Goal: Contribute content

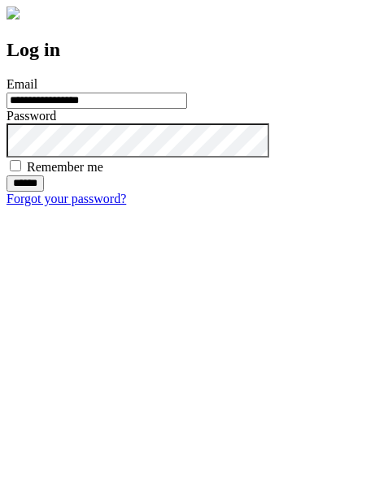
type input "**********"
click at [44, 192] on input "******" at bounding box center [24, 183] width 37 height 16
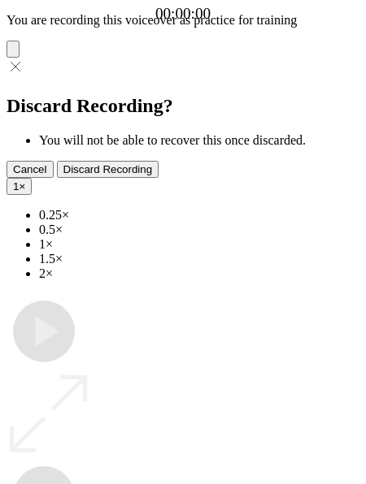
type input "**********"
